Goal: Entertainment & Leisure: Consume media (video, audio)

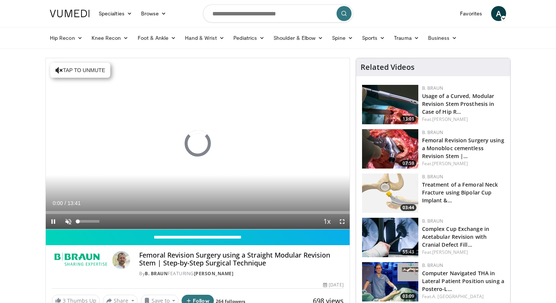
click at [69, 221] on span "Video Player" at bounding box center [68, 221] width 15 height 15
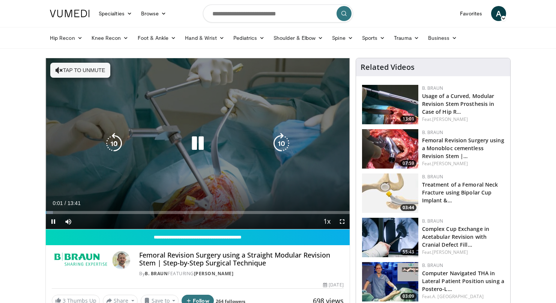
click at [79, 75] on button "Tap to unmute" at bounding box center [80, 70] width 60 height 15
click at [282, 142] on icon "Video Player" at bounding box center [281, 143] width 21 height 21
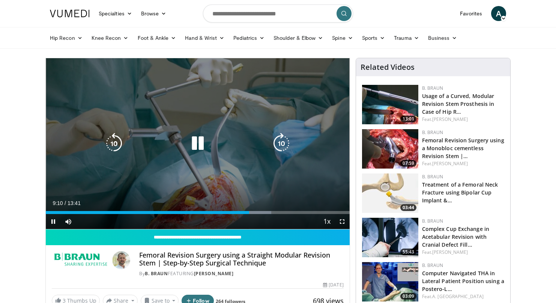
click at [286, 140] on icon "Video Player" at bounding box center [281, 143] width 21 height 21
click at [284, 143] on icon "Video Player" at bounding box center [281, 143] width 21 height 21
click at [280, 152] on icon "Video Player" at bounding box center [281, 143] width 21 height 21
click at [281, 146] on icon "Video Player" at bounding box center [281, 143] width 21 height 21
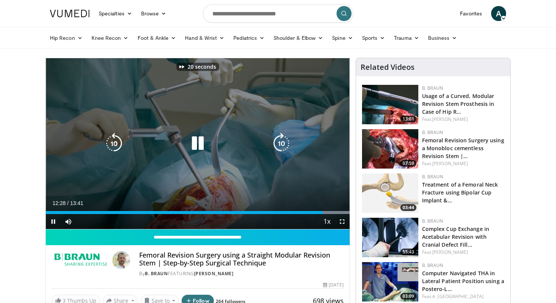
click at [281, 146] on icon "Video Player" at bounding box center [281, 143] width 21 height 21
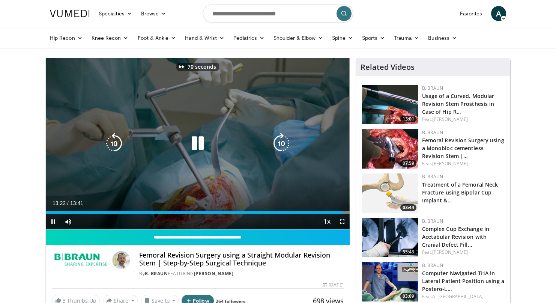
click at [281, 146] on icon "Video Player" at bounding box center [281, 143] width 21 height 21
